Goal: Information Seeking & Learning: Check status

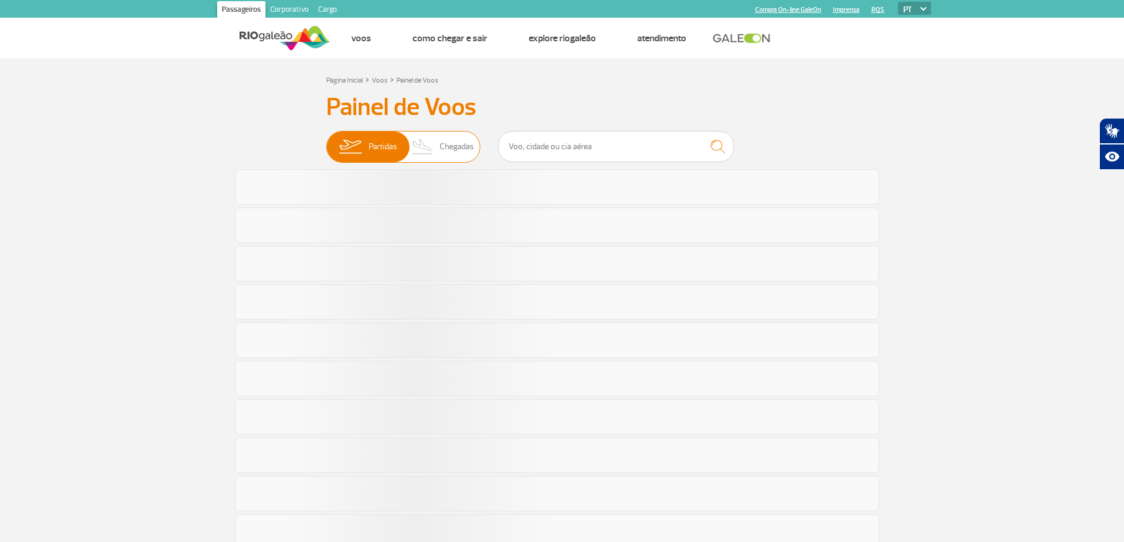
click at [445, 138] on span "Chegadas" at bounding box center [457, 147] width 34 height 31
click at [326, 141] on input "Partidas Chegadas" at bounding box center [326, 141] width 0 height 0
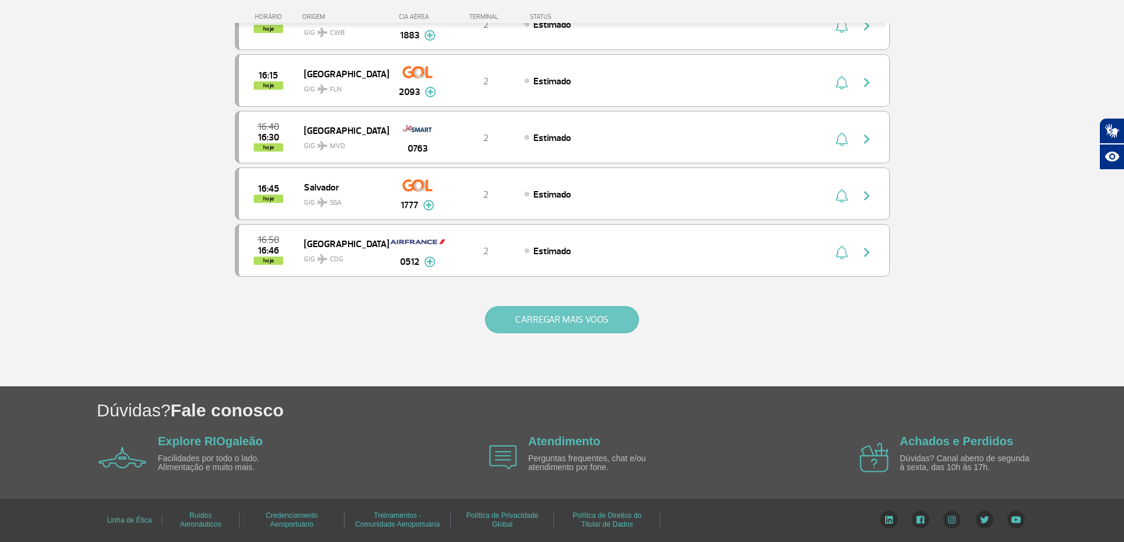
click at [554, 323] on button "CARREGAR MAIS VOOS" at bounding box center [562, 319] width 154 height 27
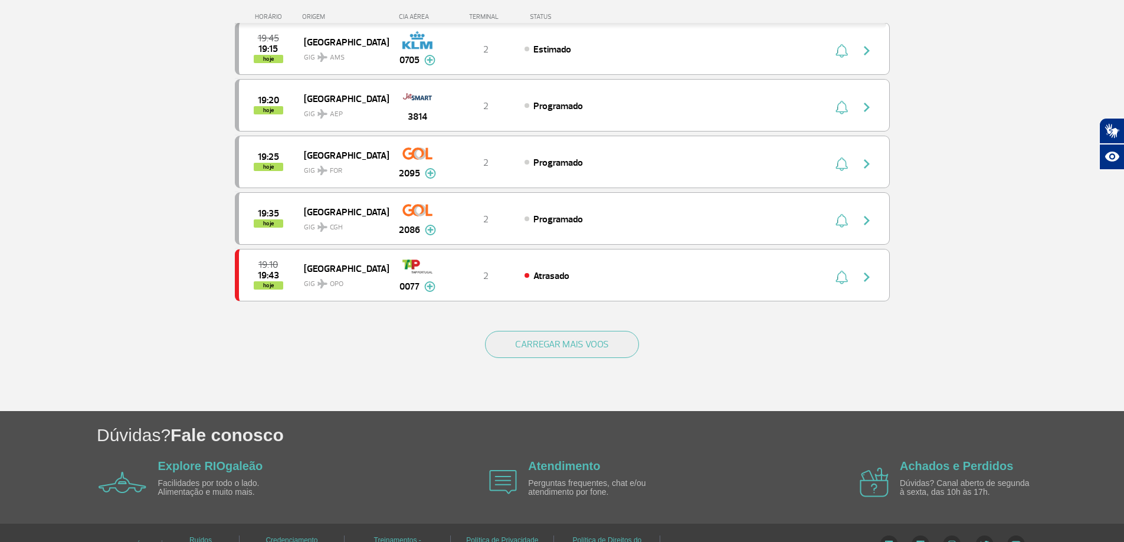
scroll to position [2190, 0]
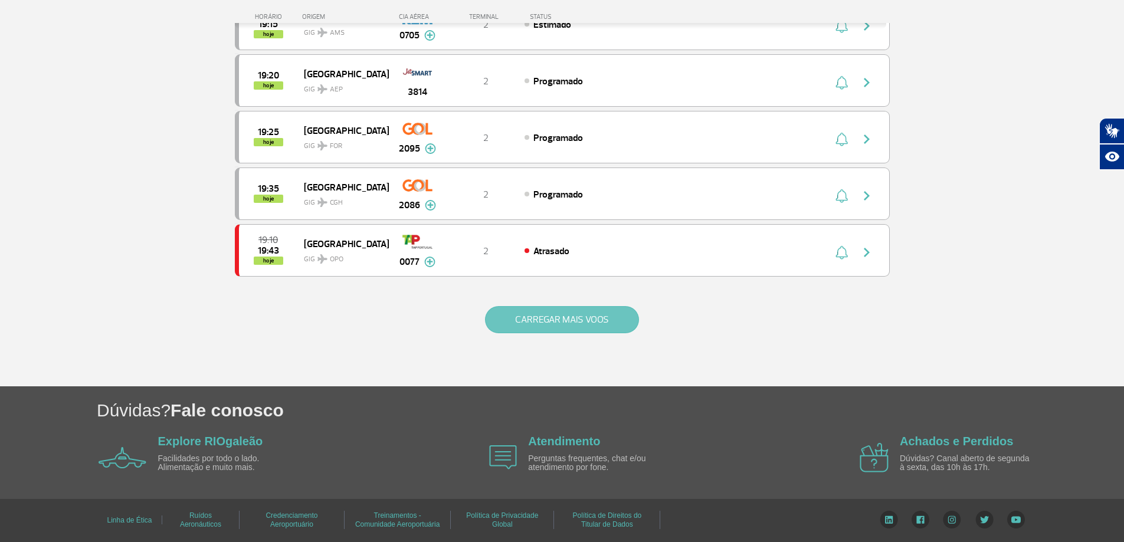
click at [567, 316] on button "CARREGAR MAIS VOOS" at bounding box center [562, 319] width 154 height 27
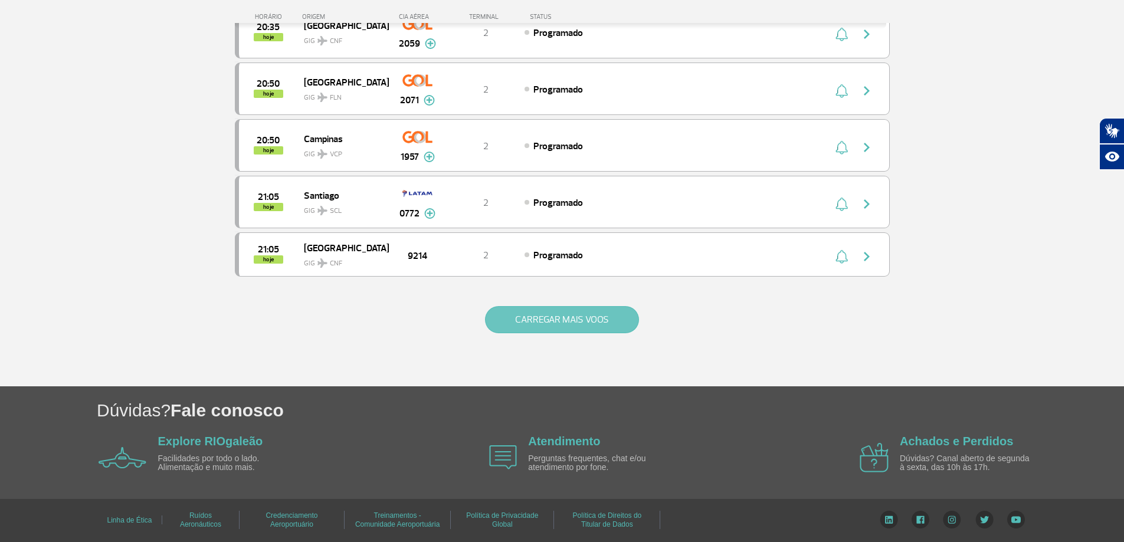
click at [551, 331] on button "CARREGAR MAIS VOOS" at bounding box center [562, 319] width 154 height 27
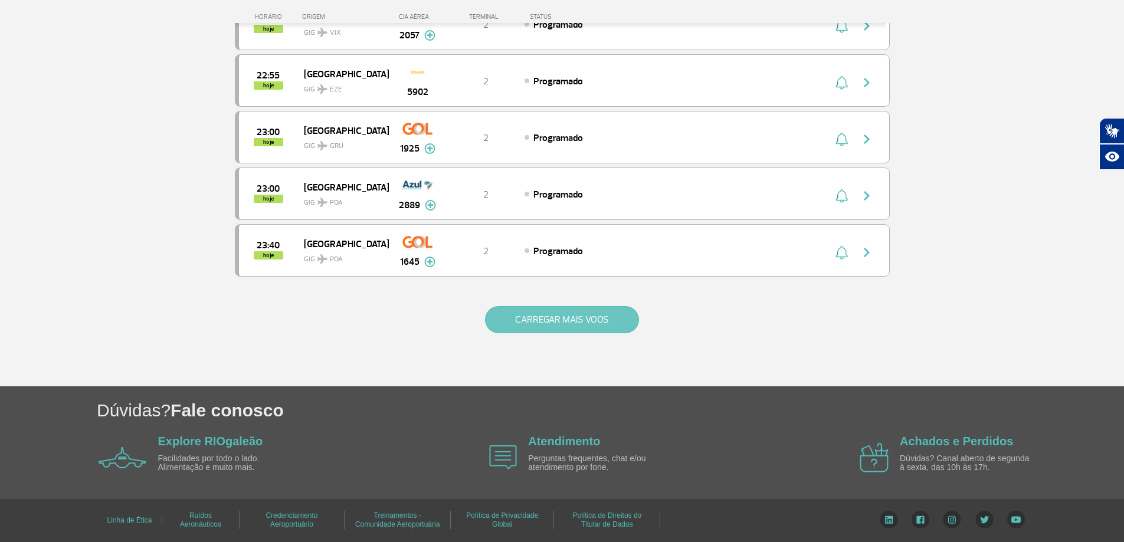
click at [537, 318] on button "CARREGAR MAIS VOOS" at bounding box center [562, 319] width 154 height 27
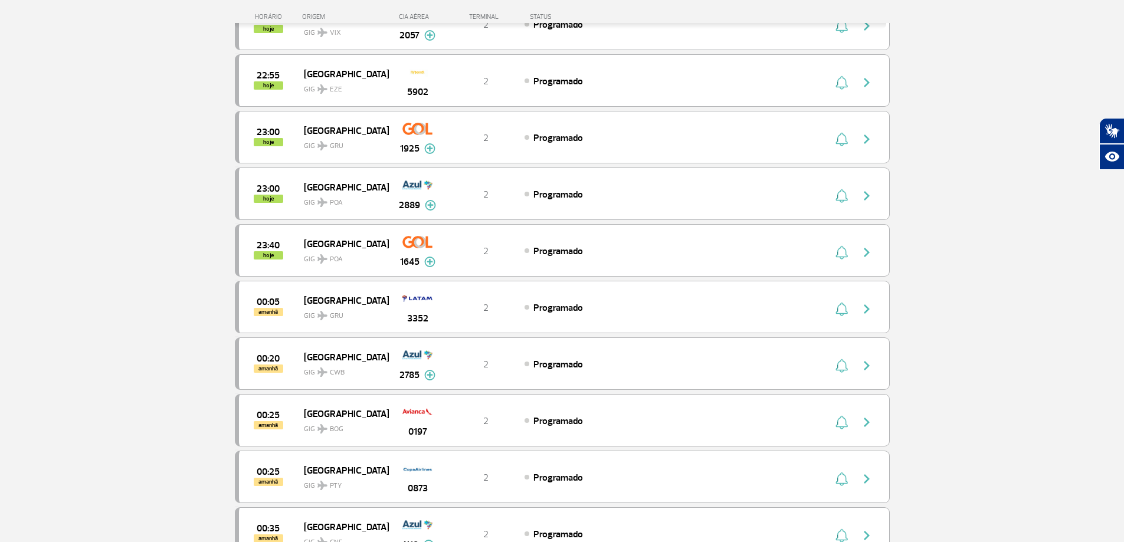
scroll to position [5573, 0]
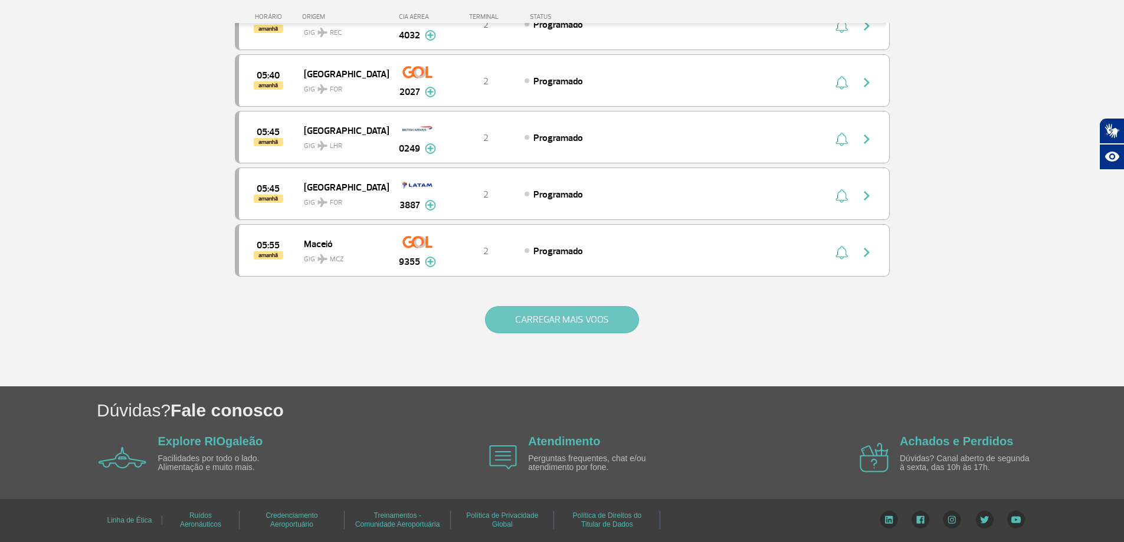
click at [541, 316] on button "CARREGAR MAIS VOOS" at bounding box center [562, 319] width 154 height 27
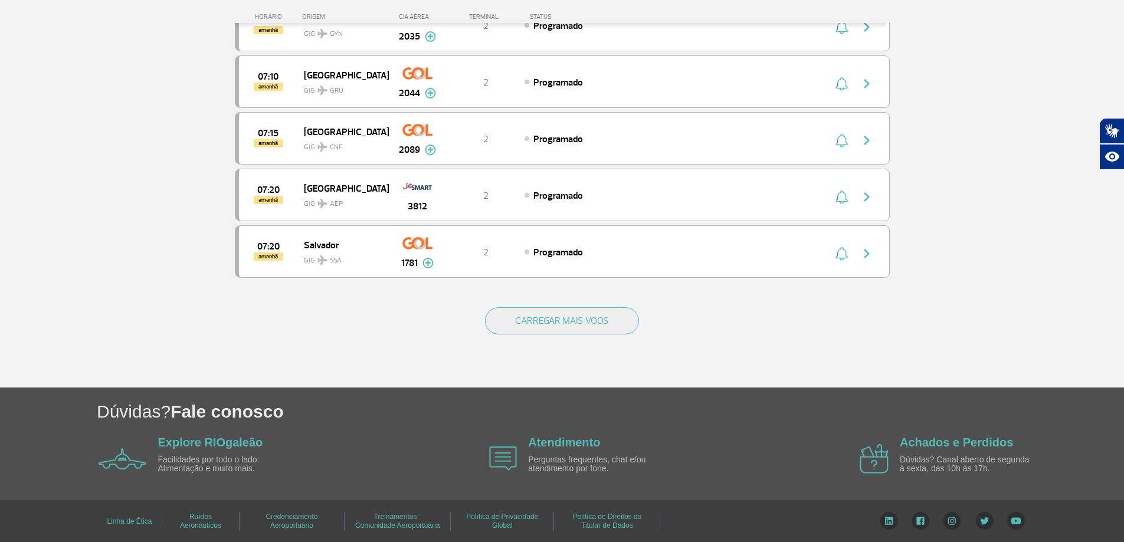
scroll to position [6706, 0]
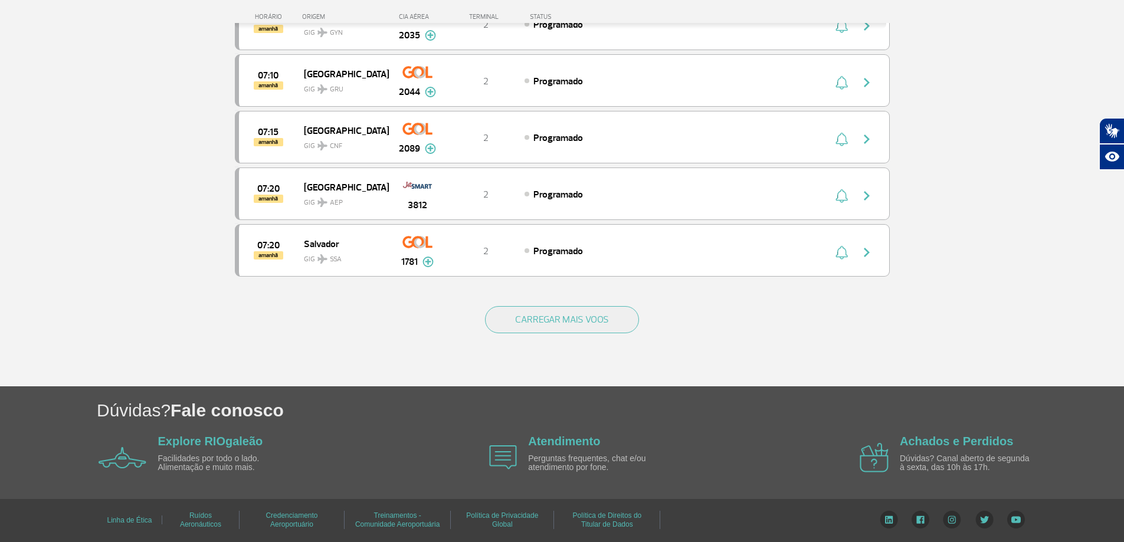
click at [528, 348] on div "CARREGAR MAIS VOOS" at bounding box center [562, 339] width 655 height 95
click at [532, 338] on div "CARREGAR MAIS VOOS" at bounding box center [562, 339] width 655 height 95
click at [534, 321] on button "CARREGAR MAIS VOOS" at bounding box center [562, 319] width 154 height 27
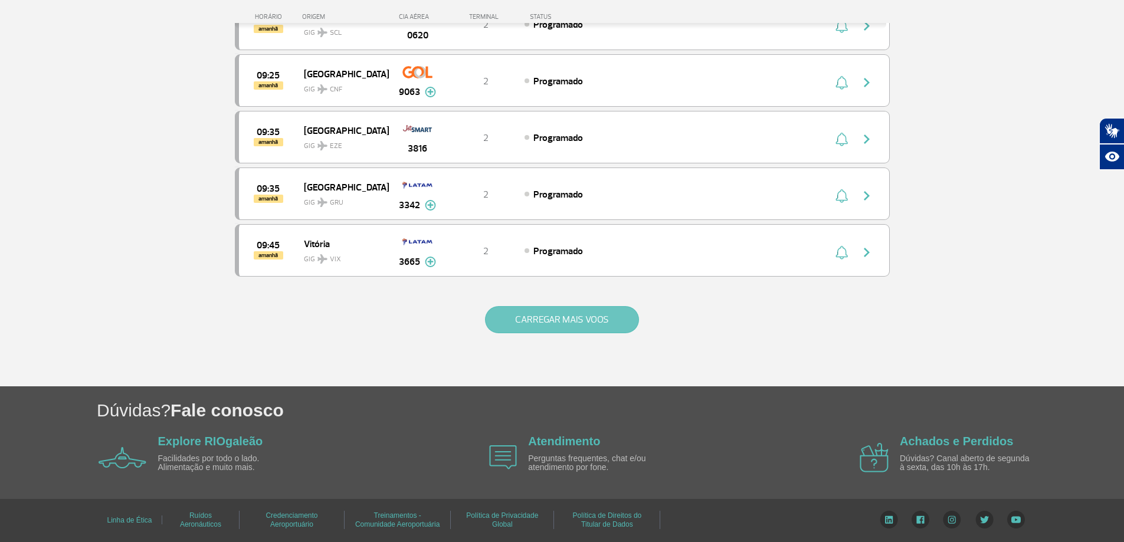
click at [535, 319] on button "CARREGAR MAIS VOOS" at bounding box center [562, 319] width 154 height 27
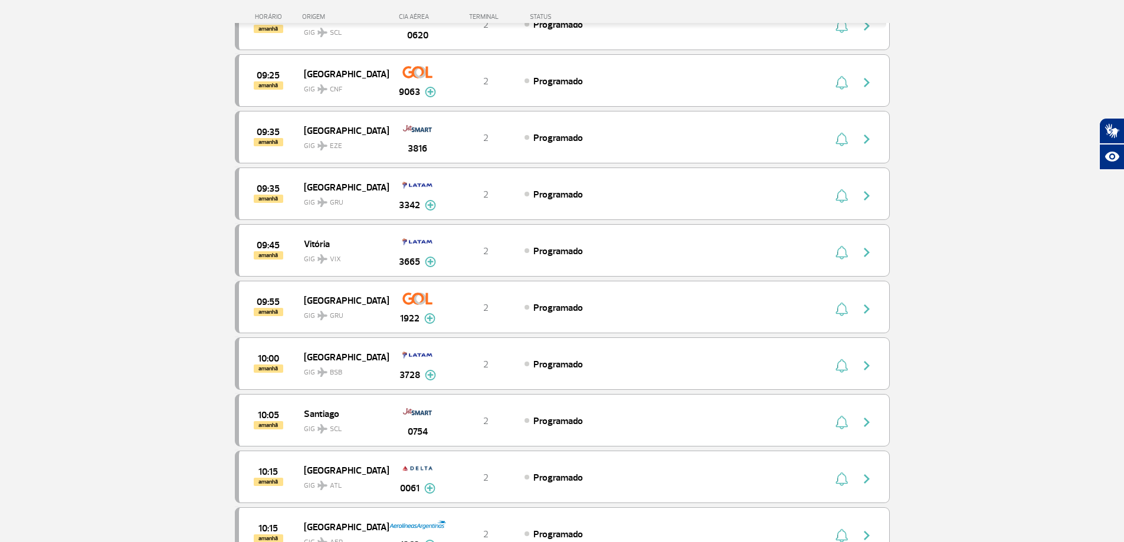
scroll to position [8972, 0]
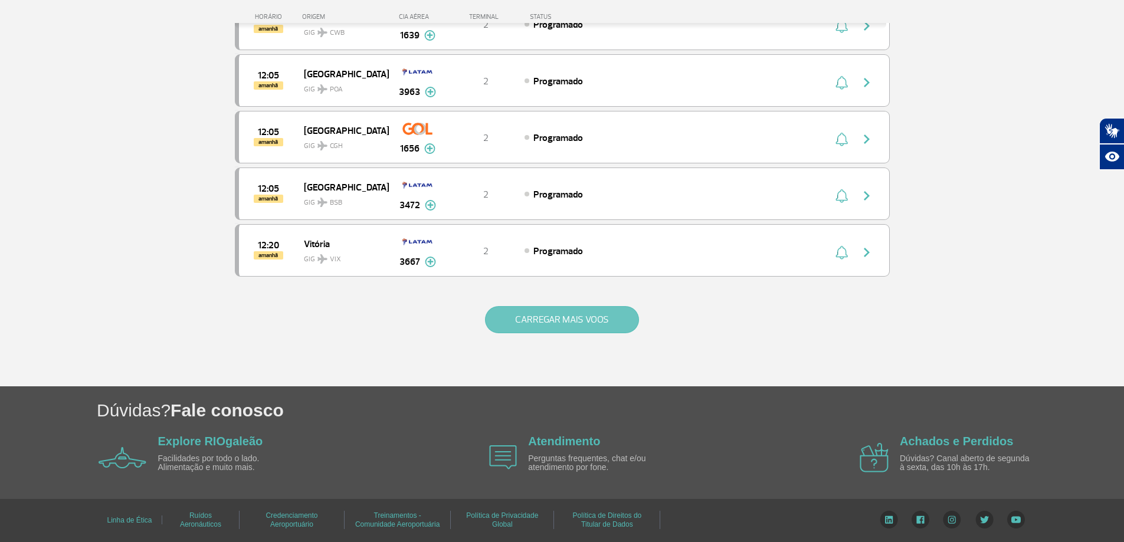
click at [552, 310] on button "CARREGAR MAIS VOOS" at bounding box center [562, 319] width 154 height 27
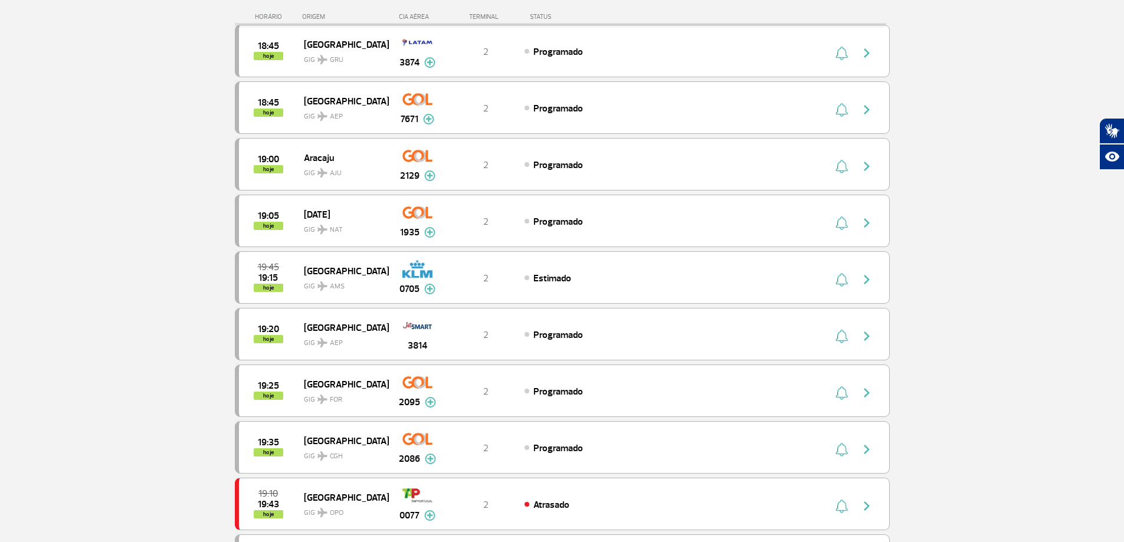
scroll to position [401, 0]
